Goal: Check status: Check status

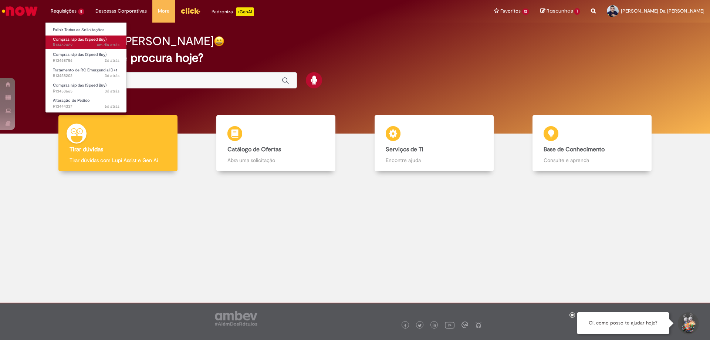
click at [79, 43] on span "um dia atrás um dia atrás R13462429" at bounding box center [86, 45] width 67 height 6
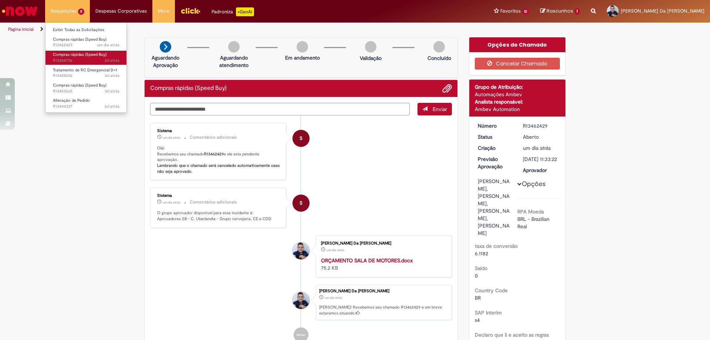
click at [96, 60] on span "2d atrás 2 dias atrás R13458756" at bounding box center [86, 61] width 67 height 6
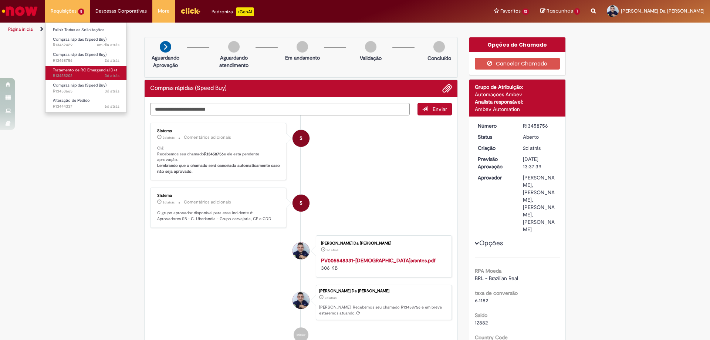
click at [96, 76] on span "3d atrás 3 dias atrás R13458202" at bounding box center [86, 76] width 67 height 6
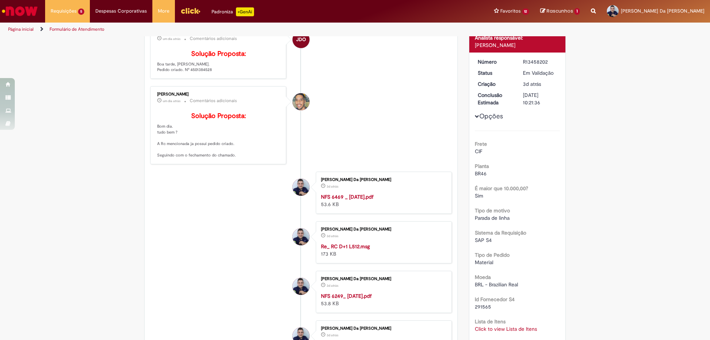
scroll to position [12, 0]
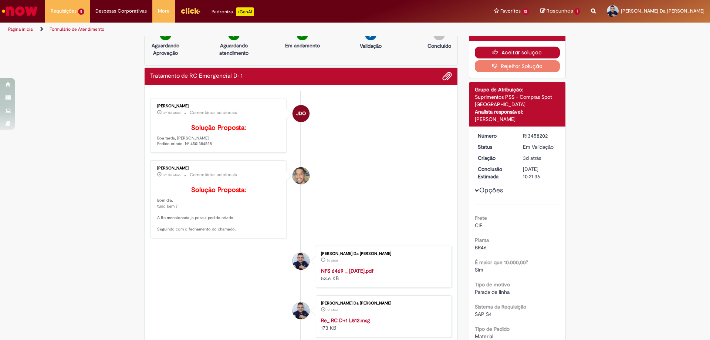
click at [486, 49] on button "Aceitar solução" at bounding box center [517, 53] width 85 height 12
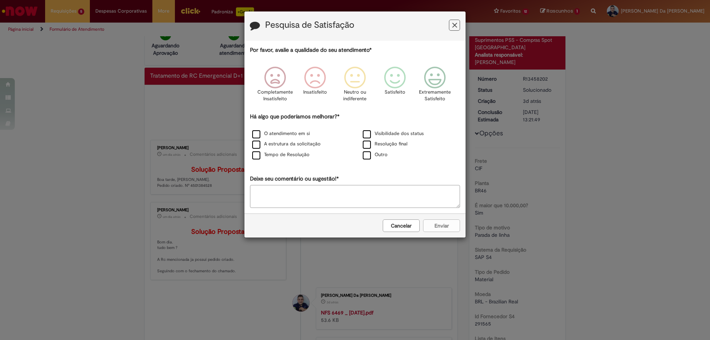
click at [453, 26] on icon "Feedback" at bounding box center [454, 25] width 5 height 8
